Goal: Information Seeking & Learning: Understand process/instructions

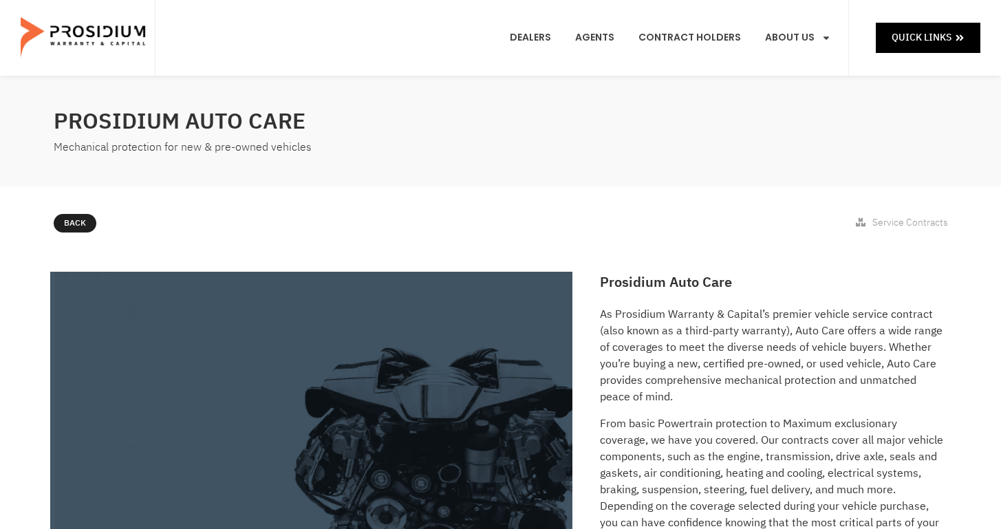
click at [643, 308] on p "As Prosidium Warranty & Capital’s premier vehicle service contract (also known …" at bounding box center [772, 355] width 344 height 99
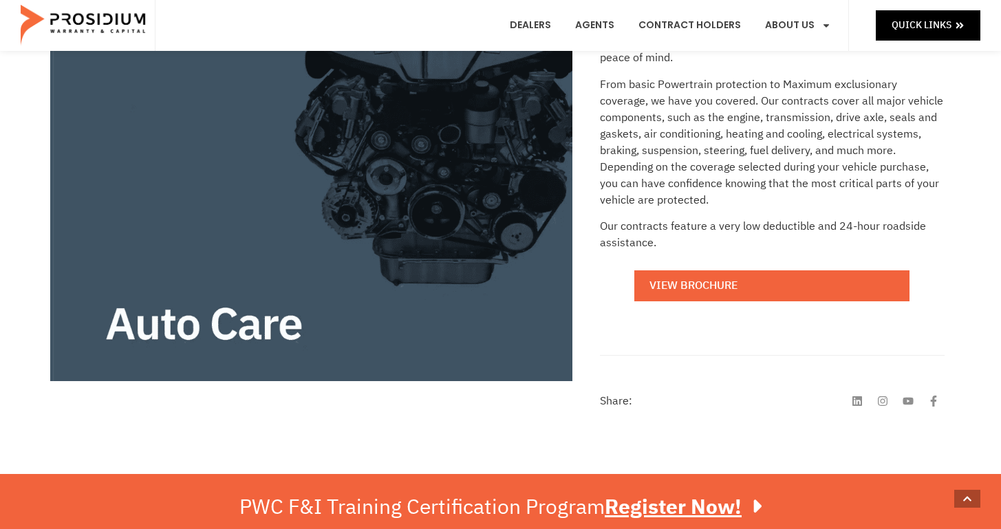
scroll to position [341, 0]
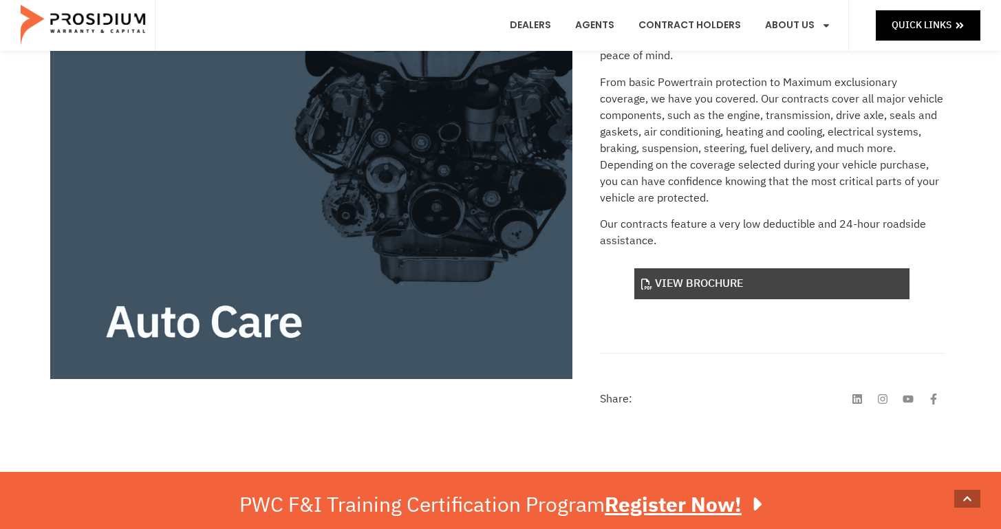
click at [682, 281] on link "View Brochure" at bounding box center [772, 283] width 275 height 31
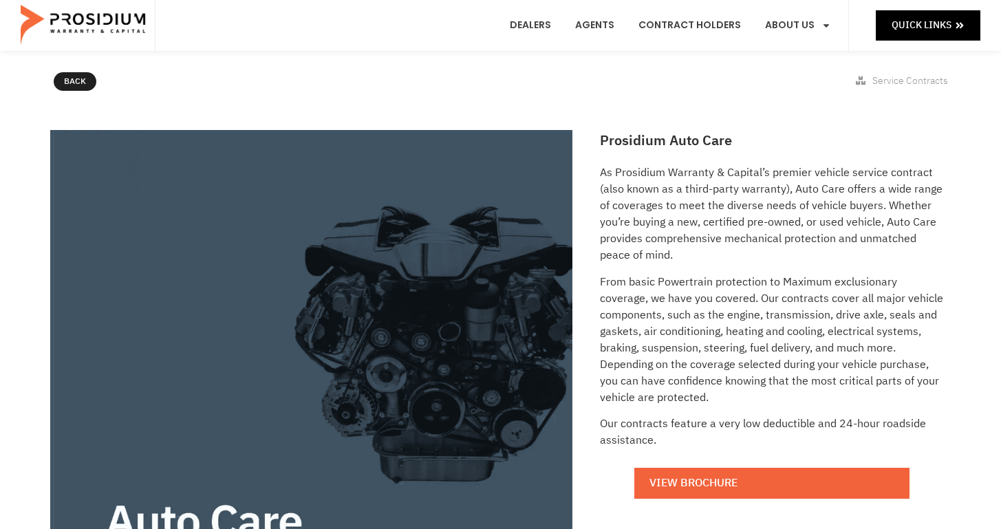
scroll to position [114, 0]
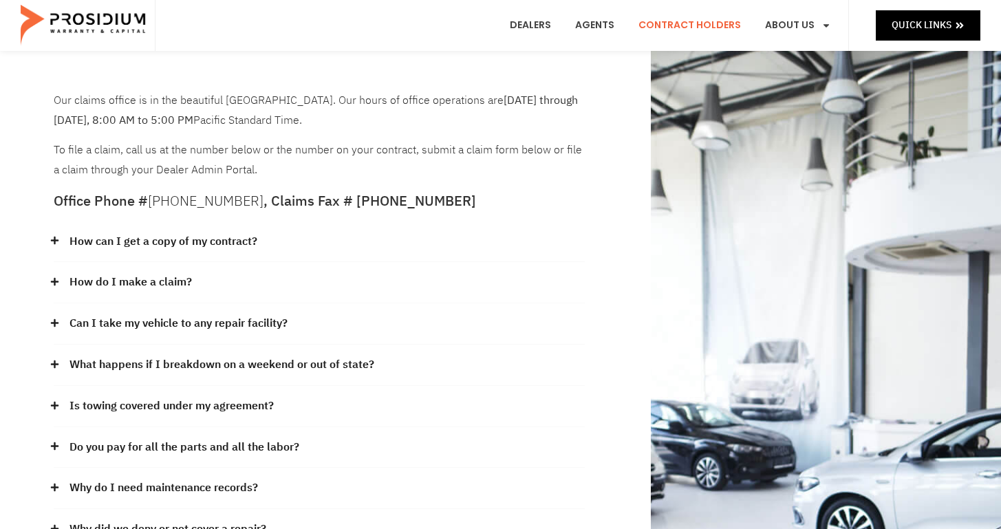
scroll to position [34, 0]
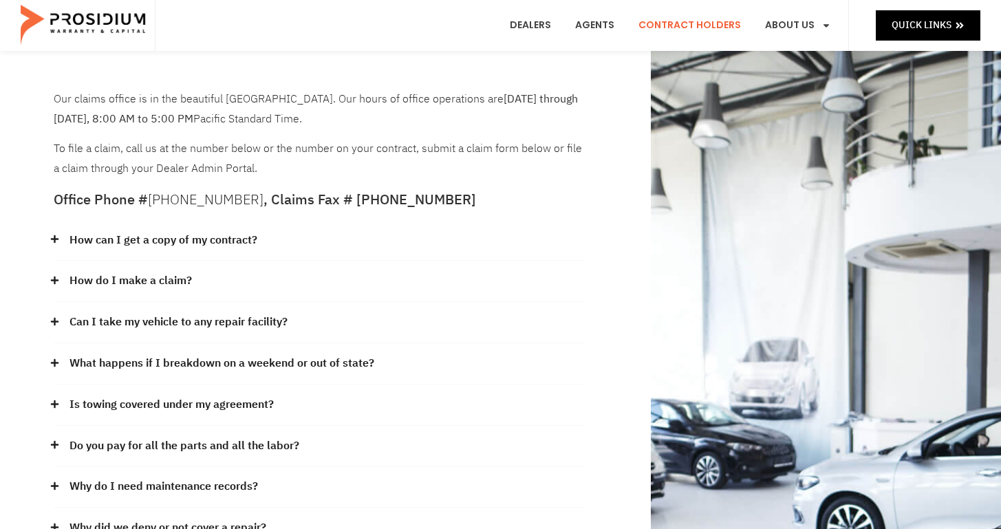
click at [191, 321] on link "Can I take my vehicle to any repair facility?" at bounding box center [179, 322] width 218 height 20
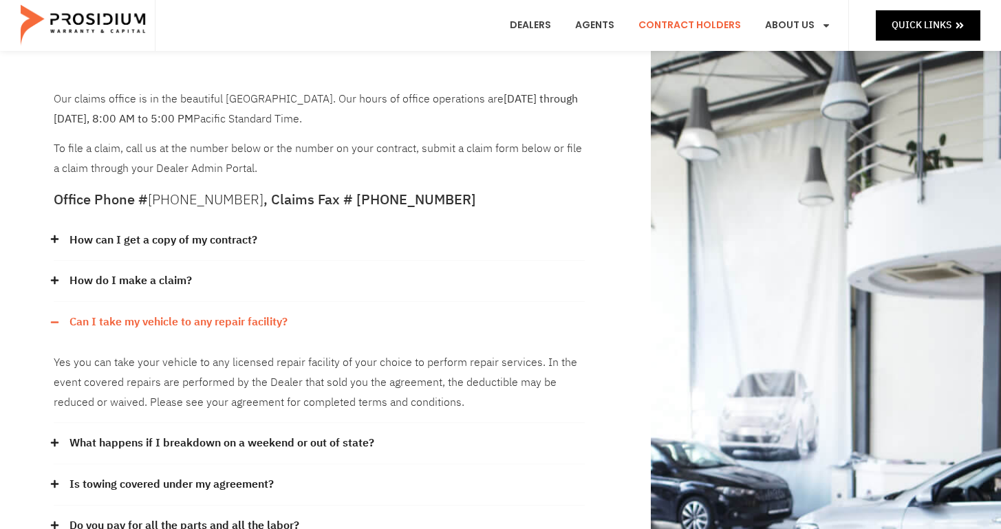
click at [191, 321] on link "Can I take my vehicle to any repair facility?" at bounding box center [179, 322] width 218 height 20
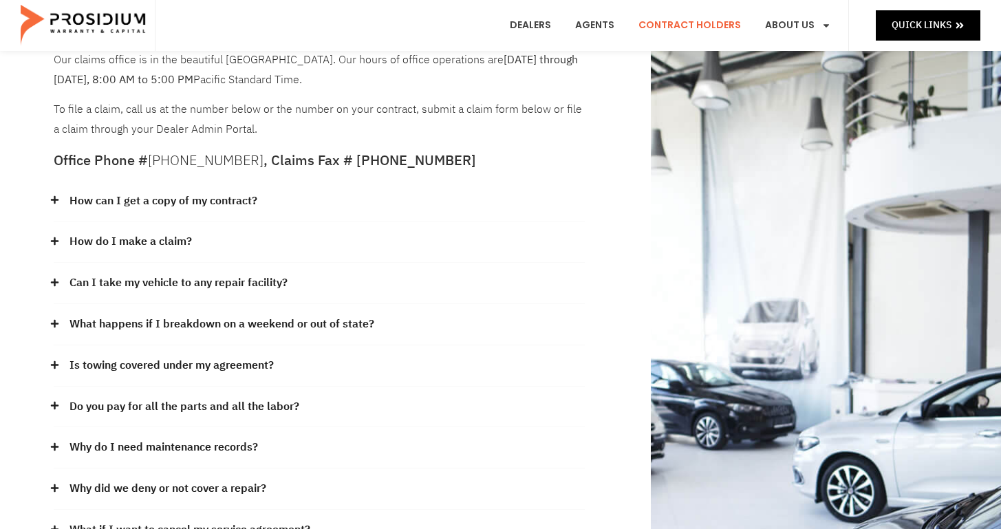
scroll to position [75, 0]
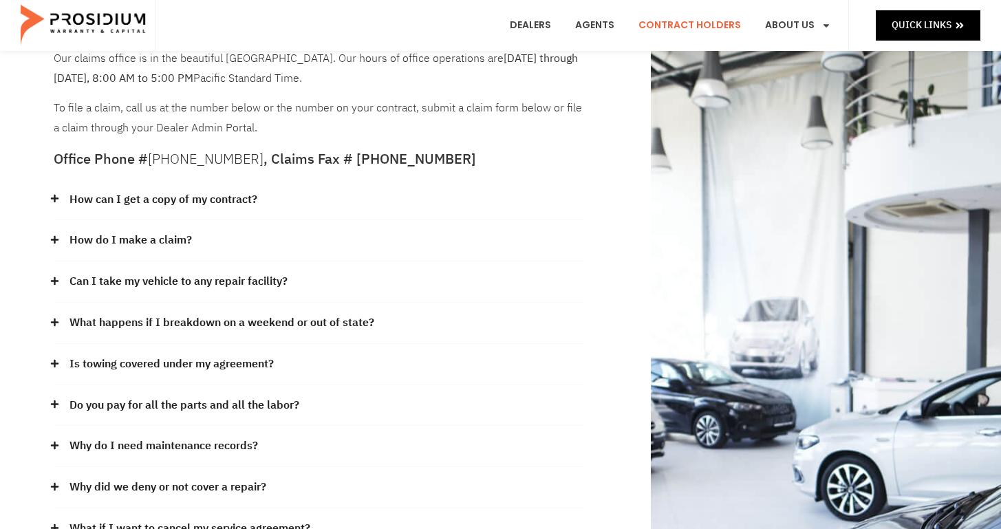
click at [191, 321] on link "What happens if I breakdown on a weekend or out of state?" at bounding box center [222, 323] width 305 height 20
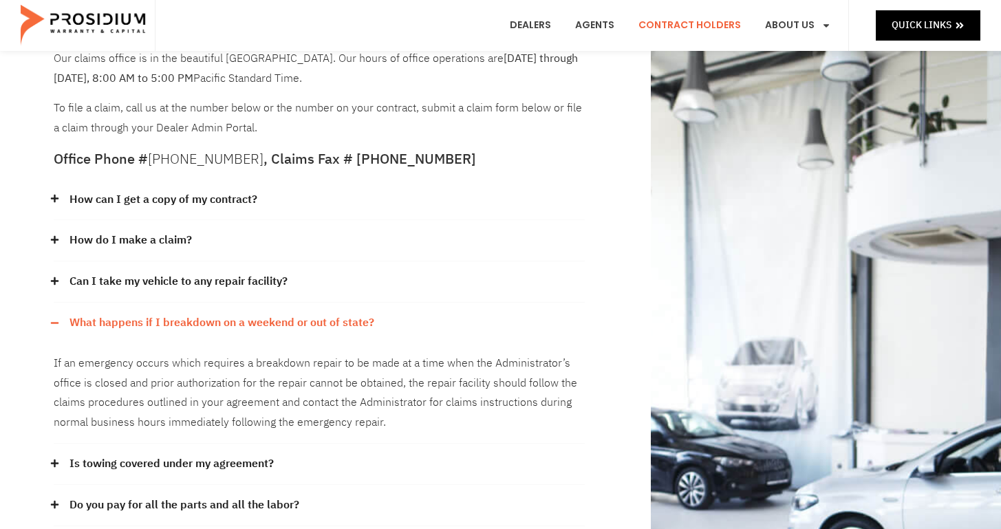
click at [226, 323] on link "What happens if I breakdown on a weekend or out of state?" at bounding box center [222, 323] width 305 height 20
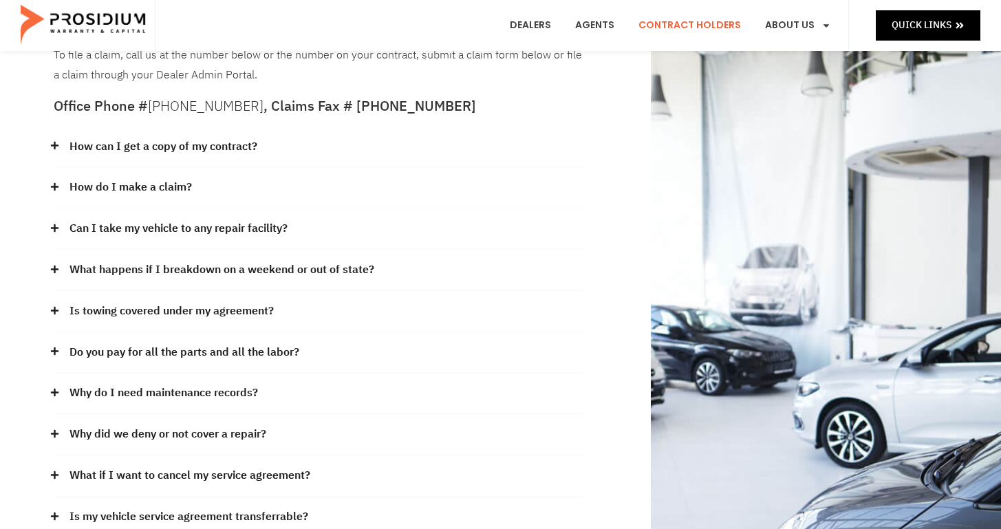
scroll to position [131, 0]
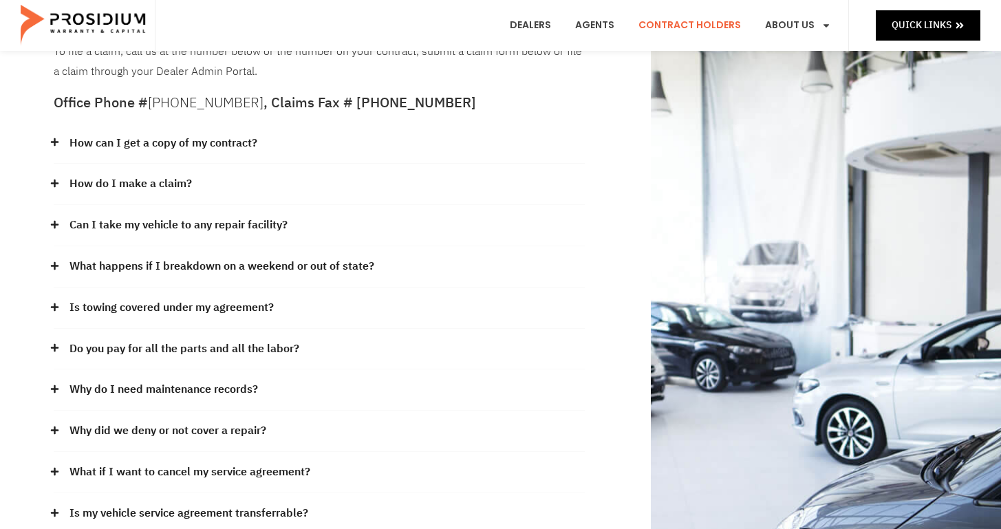
click at [226, 323] on div "Is towing covered under my agreement?" at bounding box center [319, 308] width 531 height 41
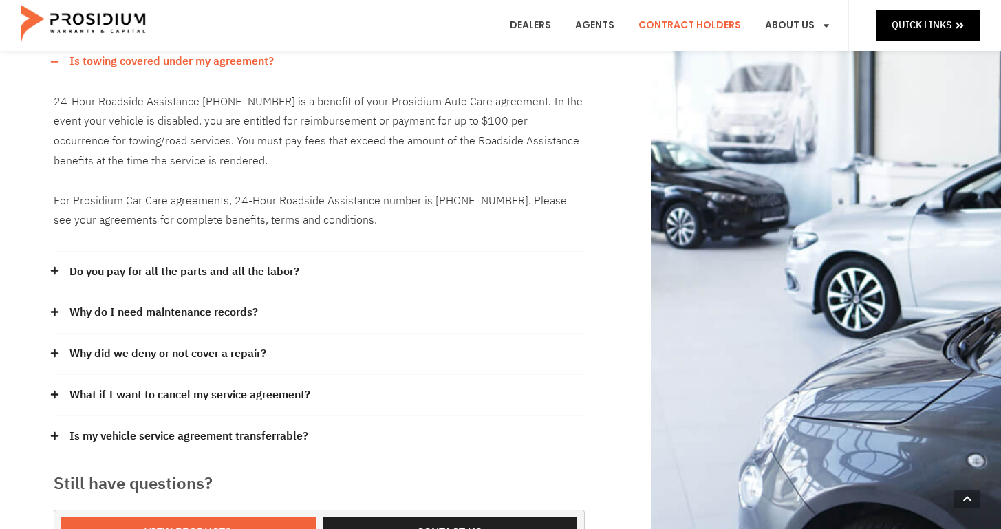
scroll to position [367, 0]
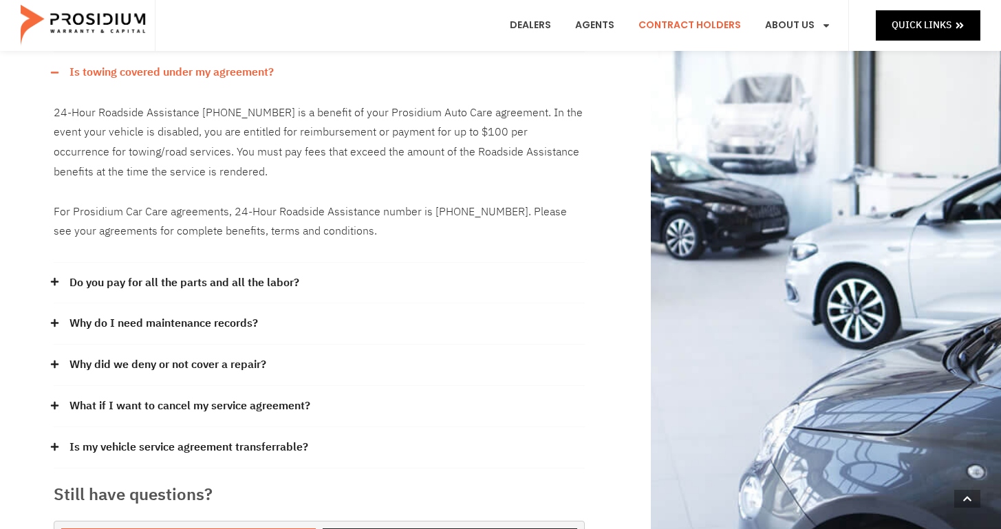
click at [286, 131] on p "24-Hour Roadside Assistance [PHONE_NUMBER] is a benefit of your Prosidium Auto …" at bounding box center [319, 172] width 531 height 139
click at [297, 333] on div "Why do I need maintenance records?" at bounding box center [319, 324] width 531 height 41
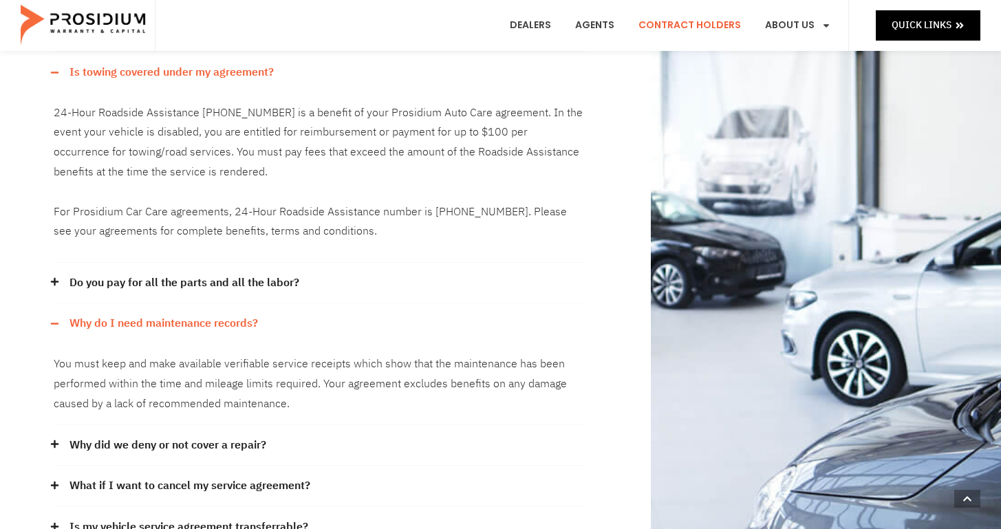
click at [297, 333] on div "Why do I need maintenance records?" at bounding box center [319, 324] width 531 height 41
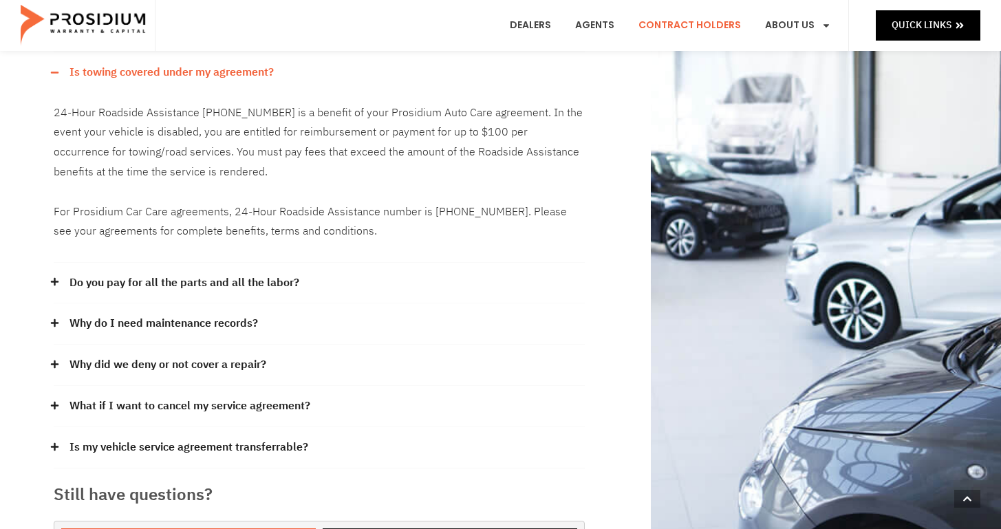
click at [299, 362] on div "Why did we deny or not cover a repair?" at bounding box center [319, 365] width 531 height 41
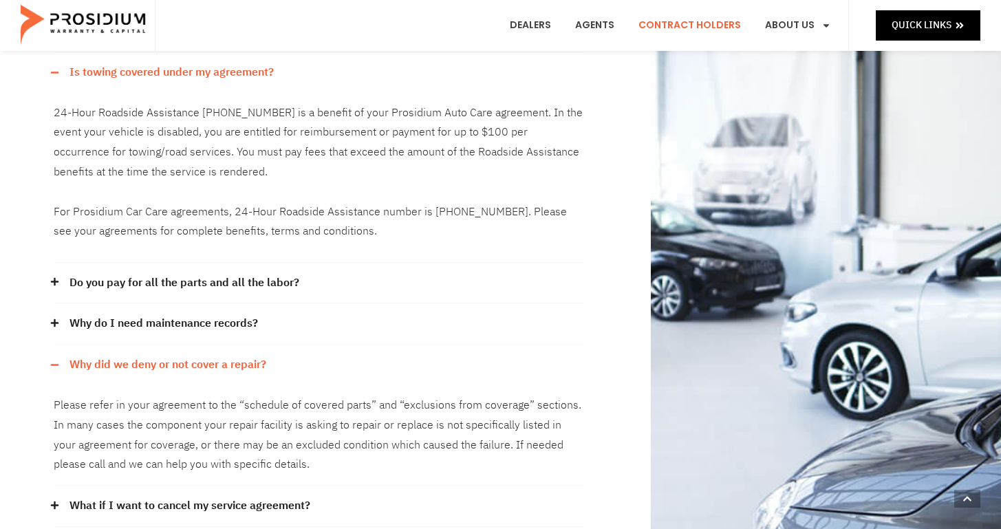
click at [299, 362] on div "Why did we deny or not cover a repair?" at bounding box center [319, 365] width 531 height 41
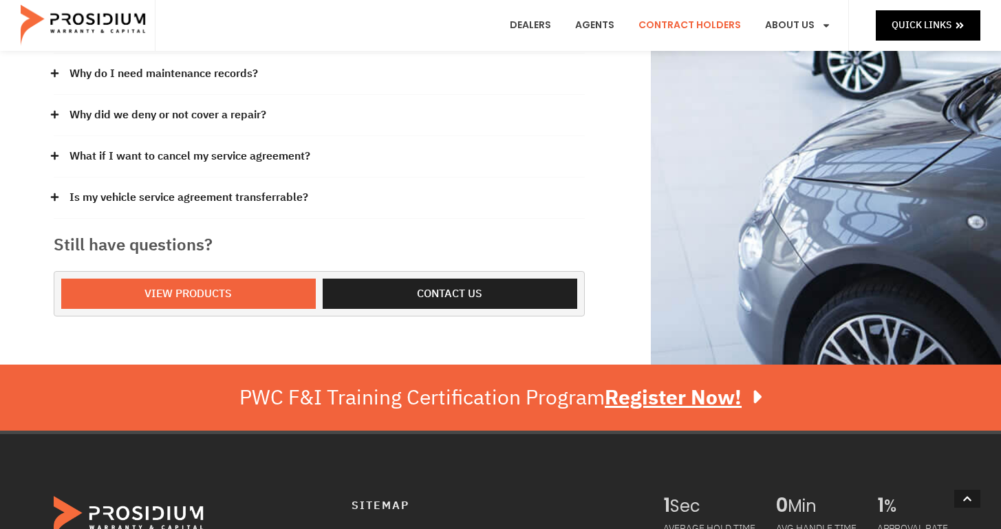
scroll to position [617, 0]
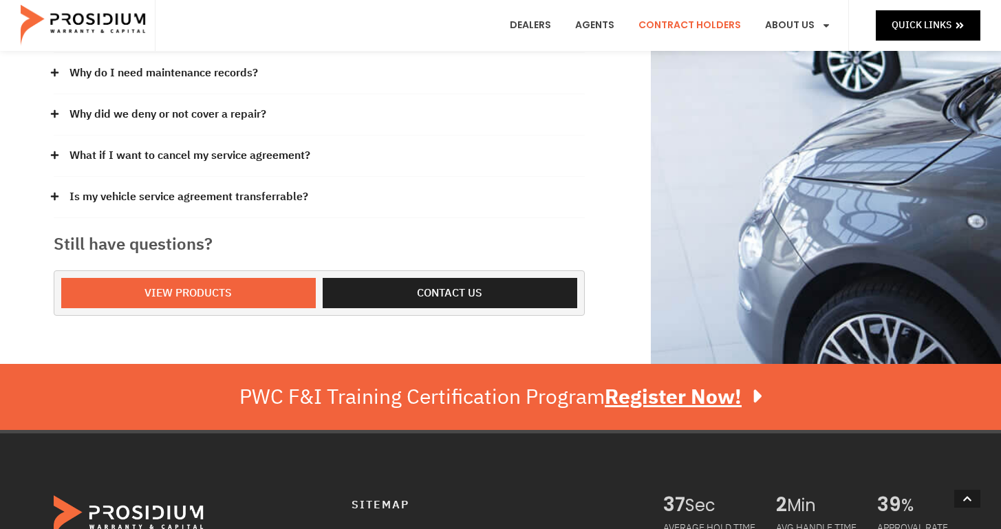
click at [256, 164] on link "What if I want to cancel my service agreement?" at bounding box center [190, 156] width 241 height 20
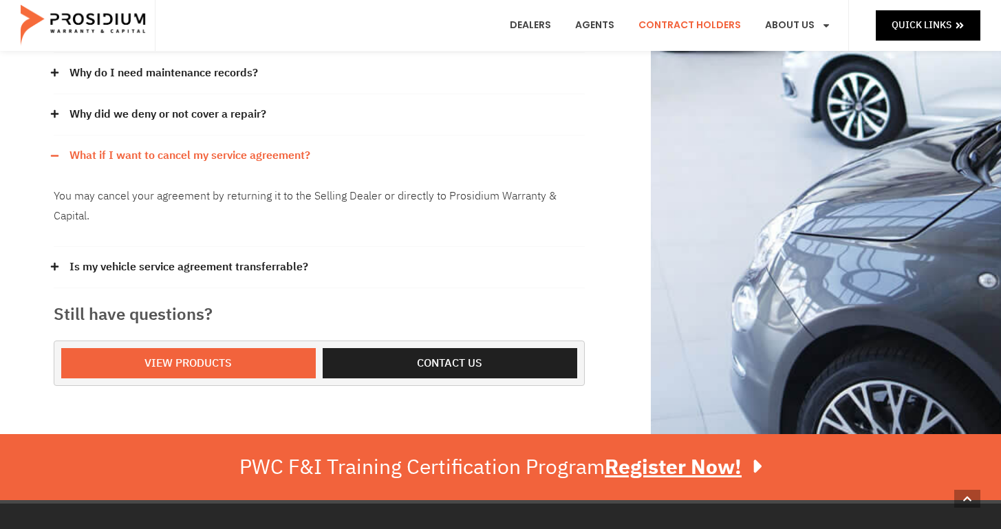
click at [254, 195] on p "You may cancel your agreement by returning it to the Selling Dealer or directly…" at bounding box center [319, 207] width 531 height 40
drag, startPoint x: 248, startPoint y: 195, endPoint x: 470, endPoint y: 196, distance: 221.6
click at [470, 196] on p "You may cancel your agreement by returning it to the Selling Dealer or directly…" at bounding box center [319, 207] width 531 height 40
click at [286, 266] on link "Is my vehicle service agreement transferrable?" at bounding box center [189, 267] width 239 height 20
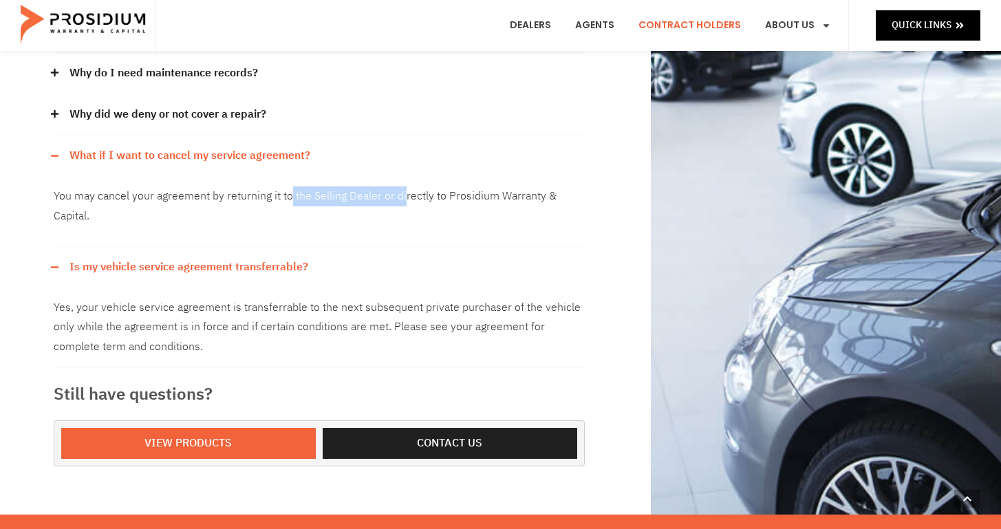
drag, startPoint x: 289, startPoint y: 201, endPoint x: 403, endPoint y: 201, distance: 113.6
click at [403, 201] on p "You may cancel your agreement by returning it to the Selling Dealer or directly…" at bounding box center [319, 207] width 531 height 40
drag, startPoint x: 421, startPoint y: 201, endPoint x: 204, endPoint y: 200, distance: 216.1
click at [204, 200] on p "You may cancel your agreement by returning it to the Selling Dealer or directly…" at bounding box center [319, 207] width 531 height 40
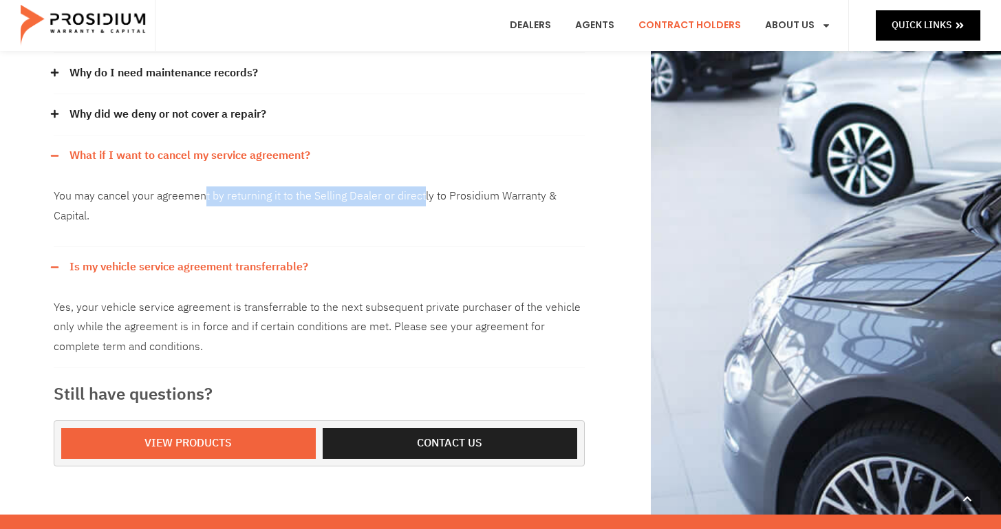
click at [204, 200] on p "You may cancel your agreement by returning it to the Selling Dealer or directly…" at bounding box center [319, 207] width 531 height 40
drag, startPoint x: 196, startPoint y: 198, endPoint x: 480, endPoint y: 196, distance: 284.2
click at [480, 196] on p "You may cancel your agreement by returning it to the Selling Dealer or directly…" at bounding box center [319, 207] width 531 height 40
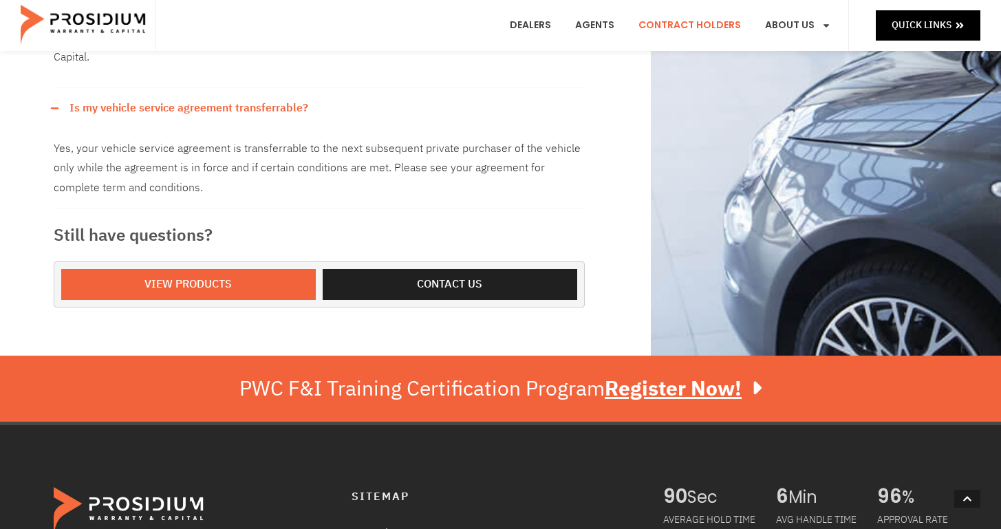
scroll to position [775, 0]
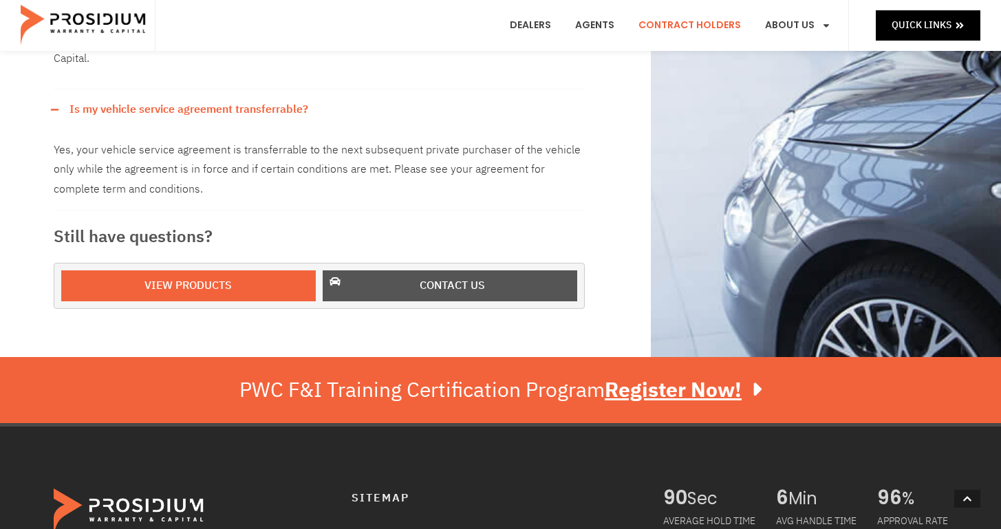
click at [473, 280] on span "Contact us" at bounding box center [452, 286] width 65 height 20
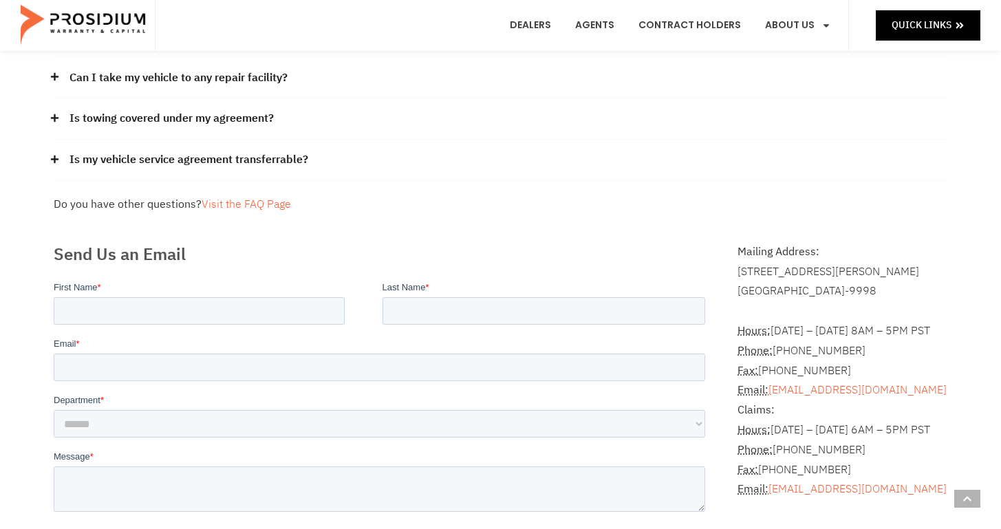
scroll to position [211, 0]
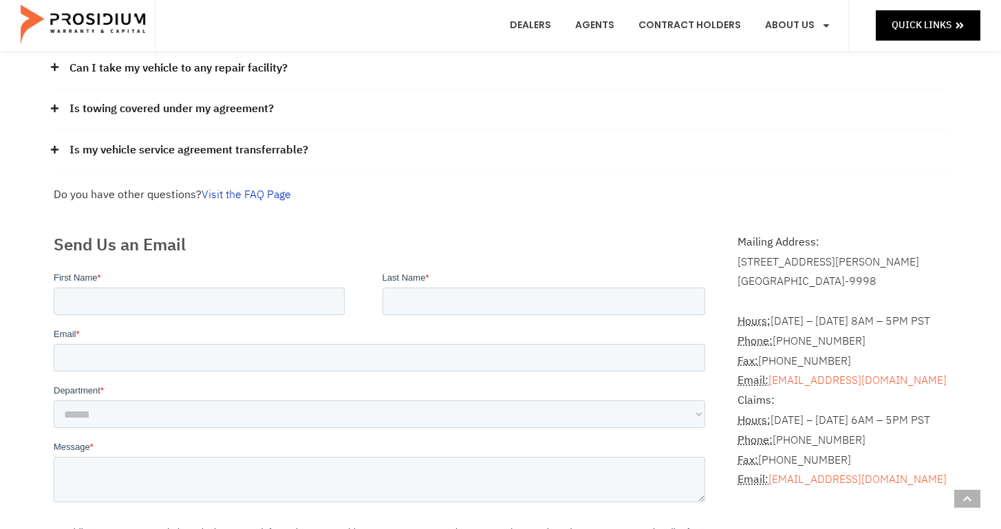
click at [220, 189] on link "Visit the FAQ Page" at bounding box center [246, 195] width 89 height 17
